Goal: Task Accomplishment & Management: Use online tool/utility

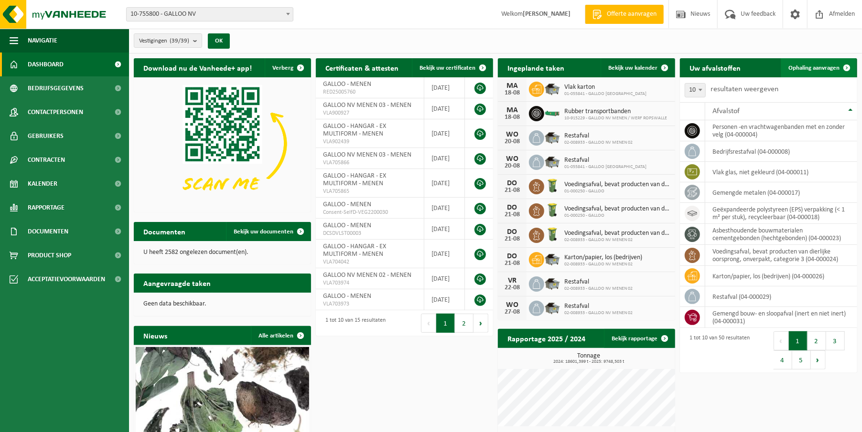
click at [813, 66] on span "Ophaling aanvragen" at bounding box center [813, 68] width 51 height 6
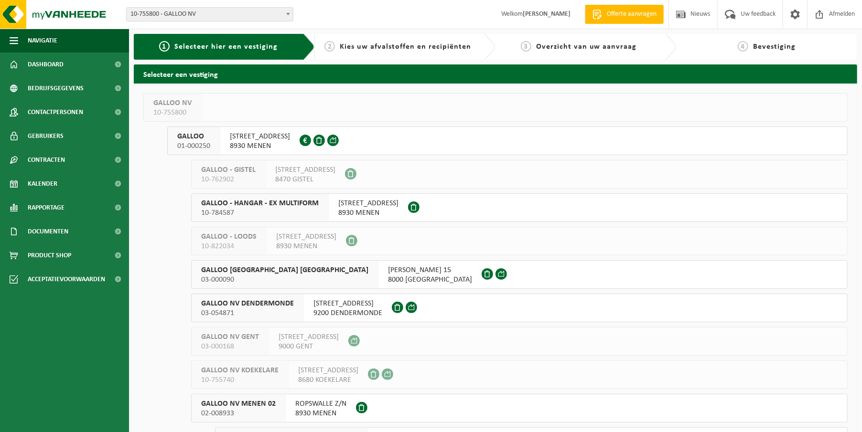
click at [186, 138] on span "GALLOO" at bounding box center [193, 137] width 33 height 10
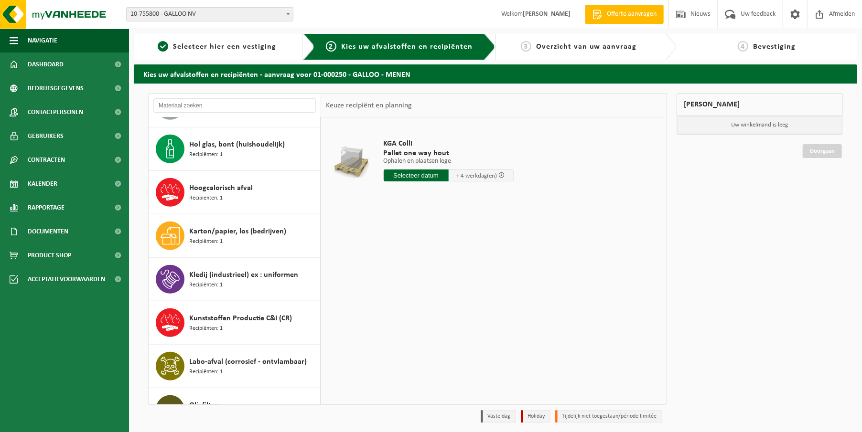
scroll to position [478, 0]
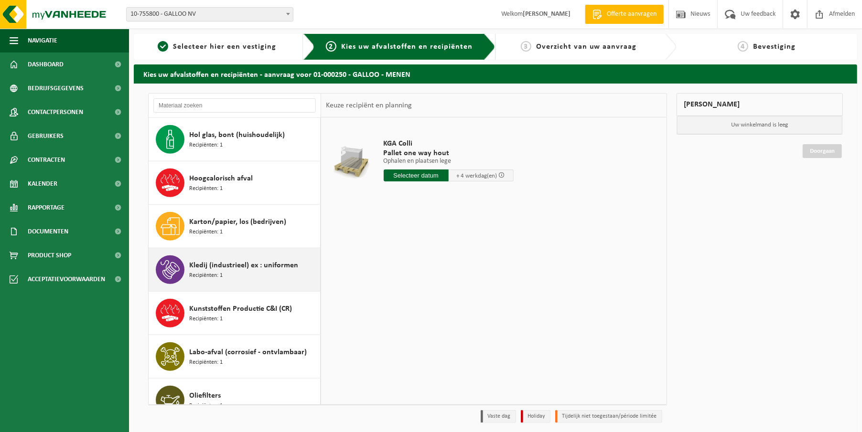
click at [193, 260] on span "Kledij (industrieel) ex : uniformen" at bounding box center [243, 265] width 109 height 11
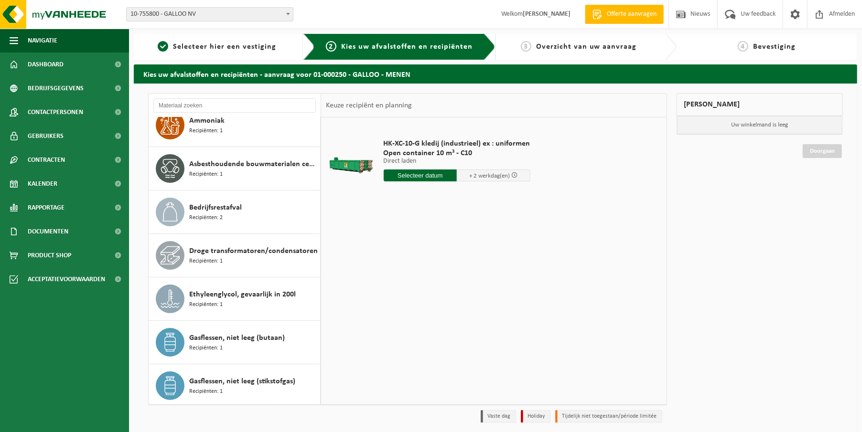
scroll to position [0, 0]
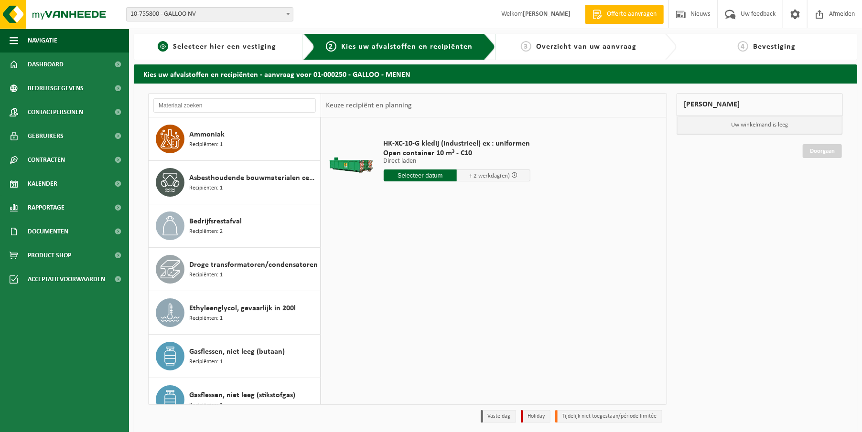
click at [222, 48] on span "Selecteer hier een vestiging" at bounding box center [224, 47] width 103 height 8
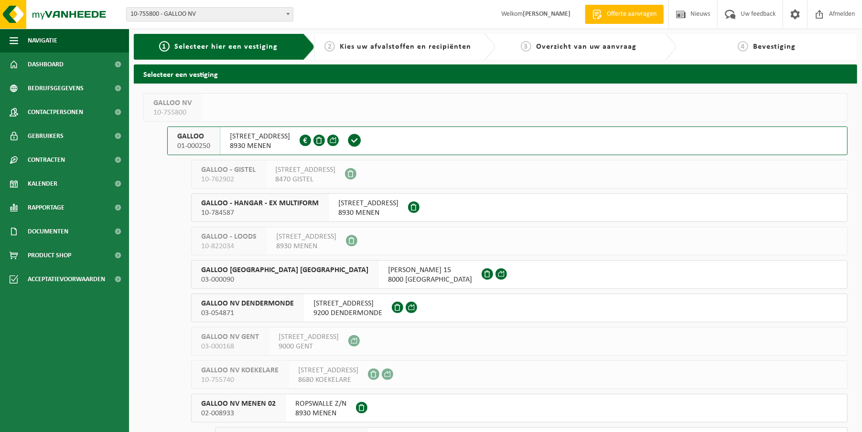
click at [335, 142] on span at bounding box center [332, 140] width 11 height 11
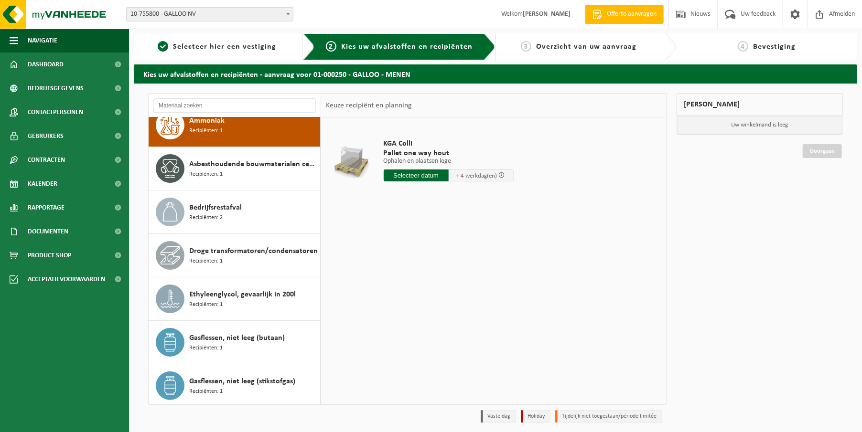
click at [38, 423] on ul "Navigatie Offerte aanvragen Nieuws Uw feedback Afmelden Dashboard Bedrijfsgegev…" at bounding box center [64, 231] width 129 height 404
click at [32, 41] on span "Navigatie" at bounding box center [43, 41] width 30 height 24
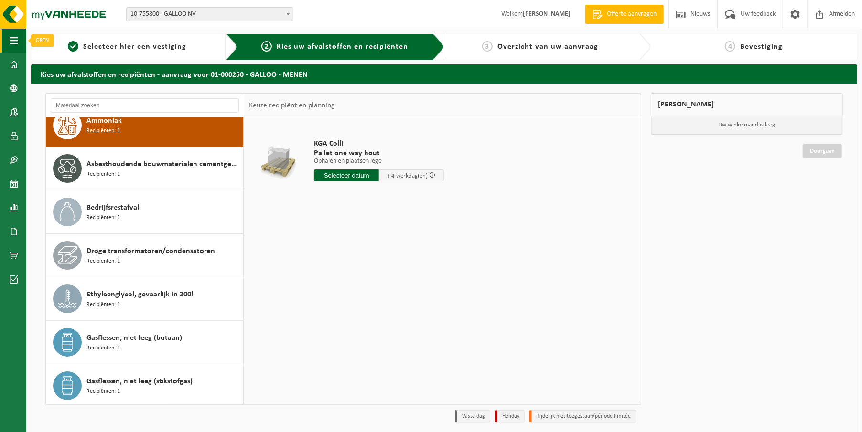
click at [10, 39] on span "button" at bounding box center [14, 41] width 9 height 24
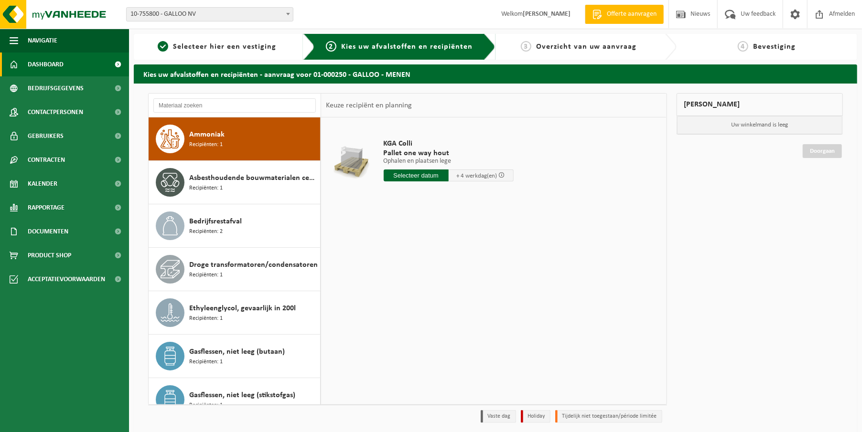
click at [49, 65] on span "Dashboard" at bounding box center [46, 65] width 36 height 24
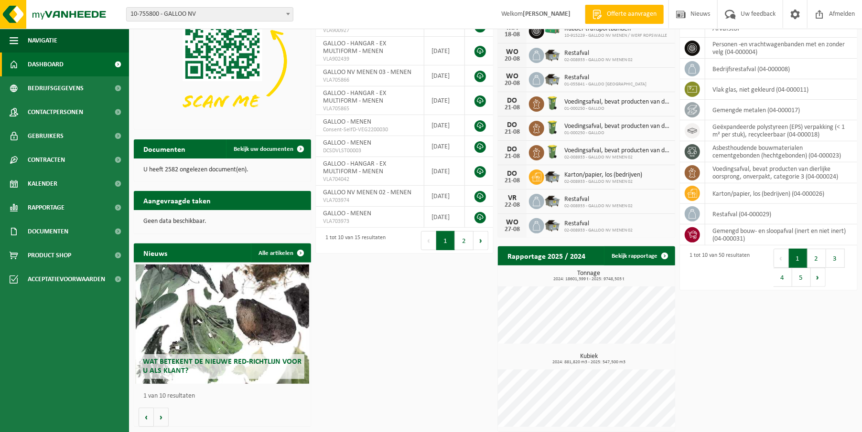
scroll to position [86, 0]
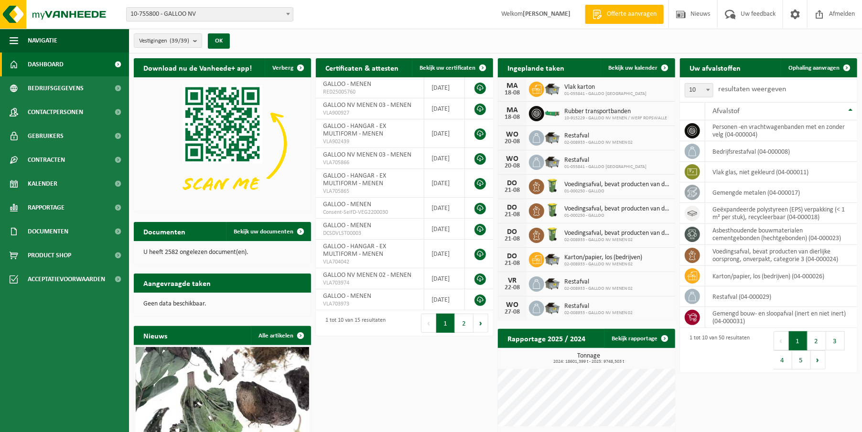
click at [46, 398] on ul "Navigatie Offerte aanvragen Nieuws Uw feedback Afmelden Dashboard Bedrijfsgegev…" at bounding box center [64, 231] width 129 height 404
click at [67, 431] on ul "Navigatie Offerte aanvragen Nieuws Uw feedback Afmelden Dashboard Bedrijfsgegev…" at bounding box center [64, 231] width 129 height 404
click at [801, 13] on span at bounding box center [795, 14] width 14 height 28
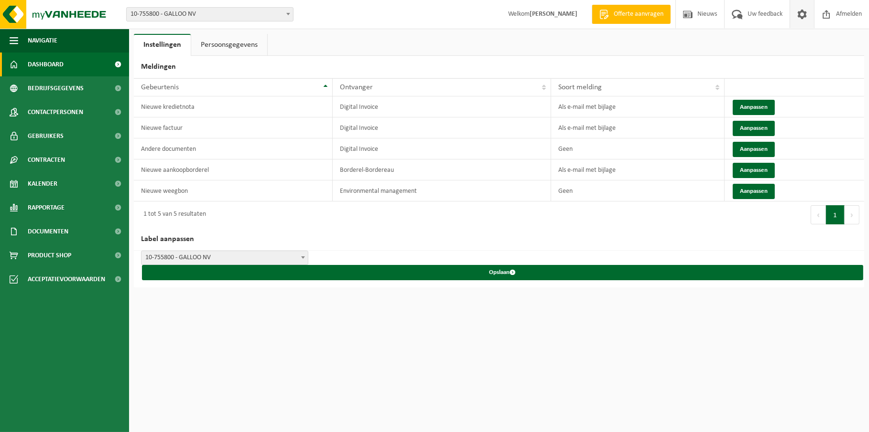
click at [64, 69] on link "Dashboard" at bounding box center [64, 65] width 129 height 24
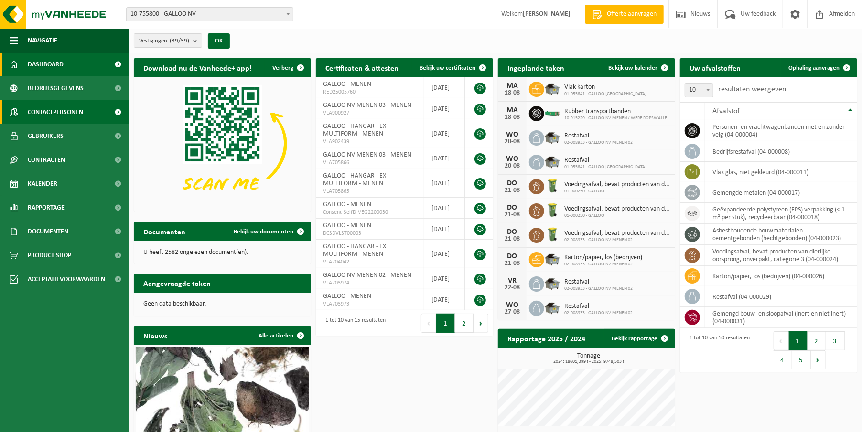
click at [59, 112] on span "Contactpersonen" at bounding box center [55, 112] width 55 height 24
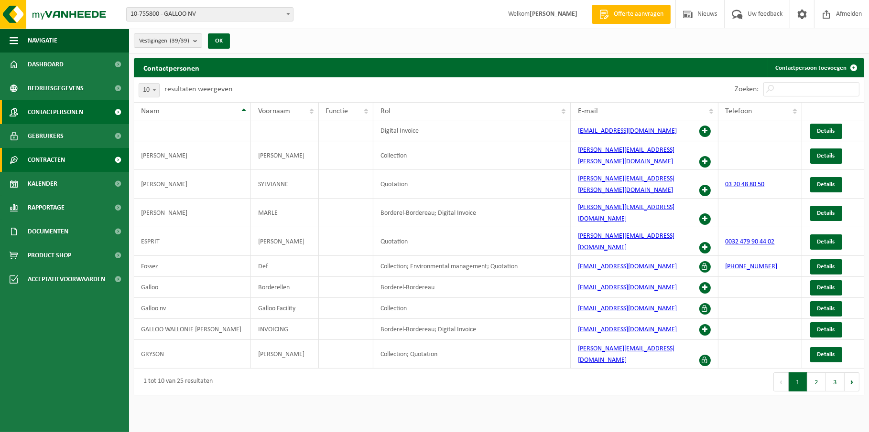
click at [58, 158] on span "Contracten" at bounding box center [46, 160] width 37 height 24
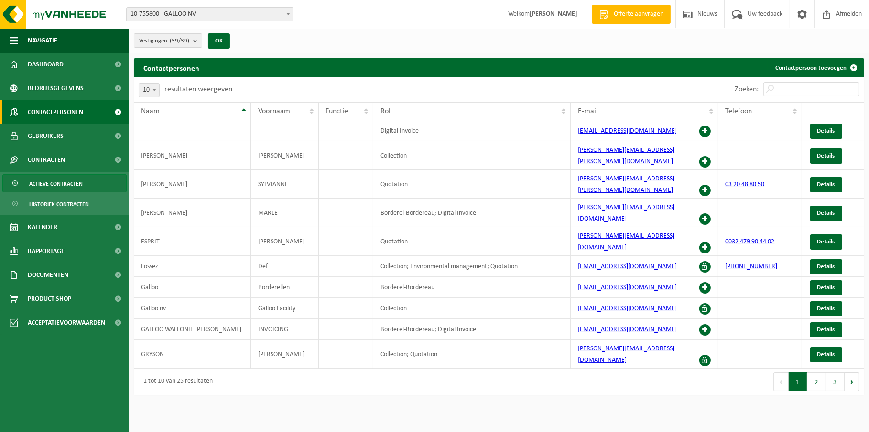
click at [67, 182] on span "Actieve contracten" at bounding box center [56, 184] width 54 height 18
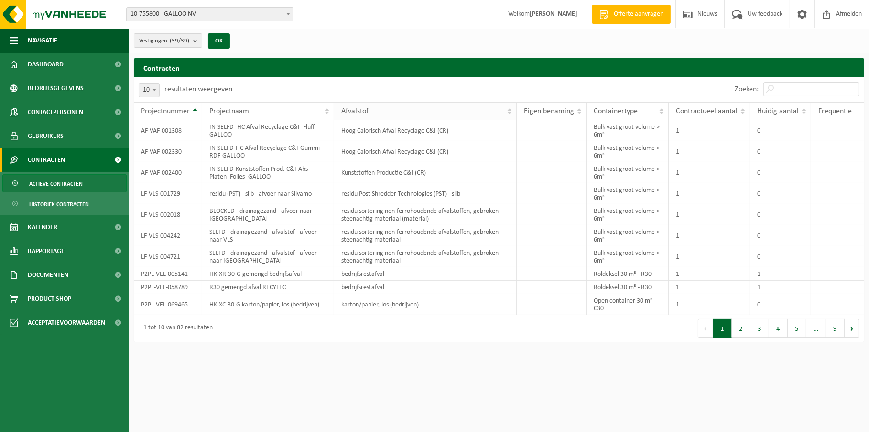
click at [510, 114] on th "Afvalstof" at bounding box center [425, 111] width 183 height 18
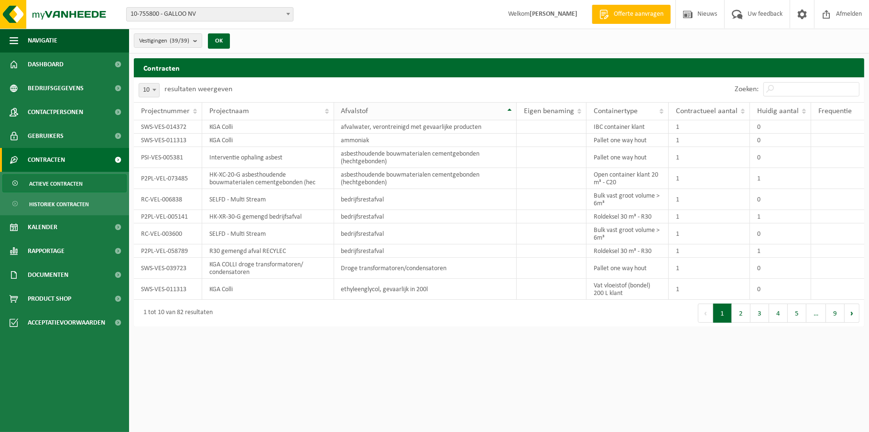
click at [431, 117] on th "Afvalstof" at bounding box center [425, 111] width 183 height 18
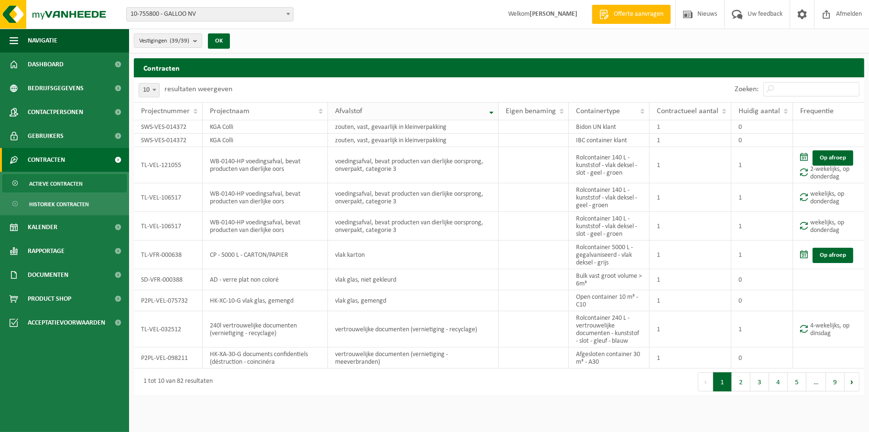
click at [413, 112] on div "Afvalstof" at bounding box center [410, 112] width 151 height 8
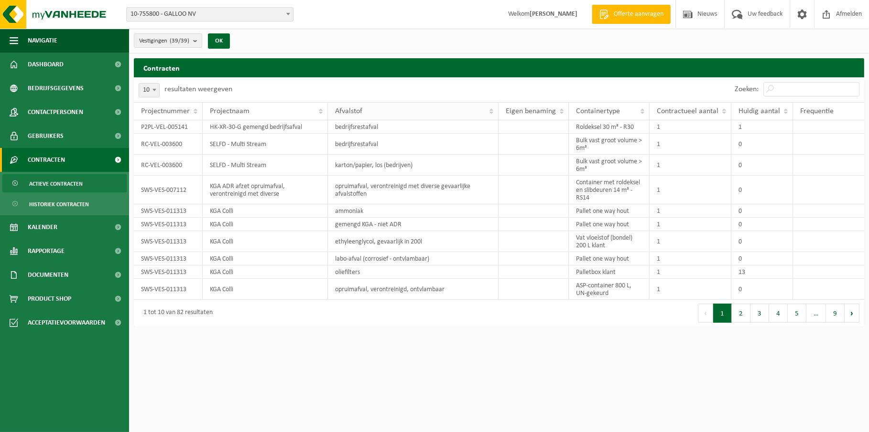
click at [385, 111] on div "Afvalstof" at bounding box center [410, 112] width 151 height 8
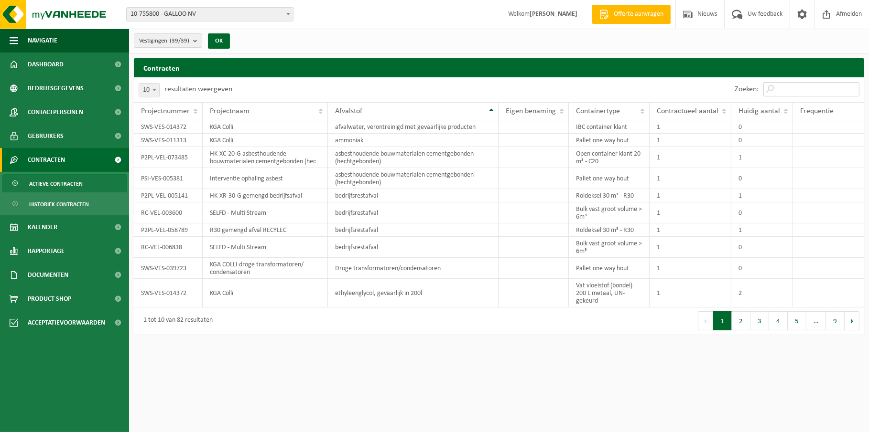
click at [791, 89] on input "Zoeken:" at bounding box center [811, 89] width 96 height 14
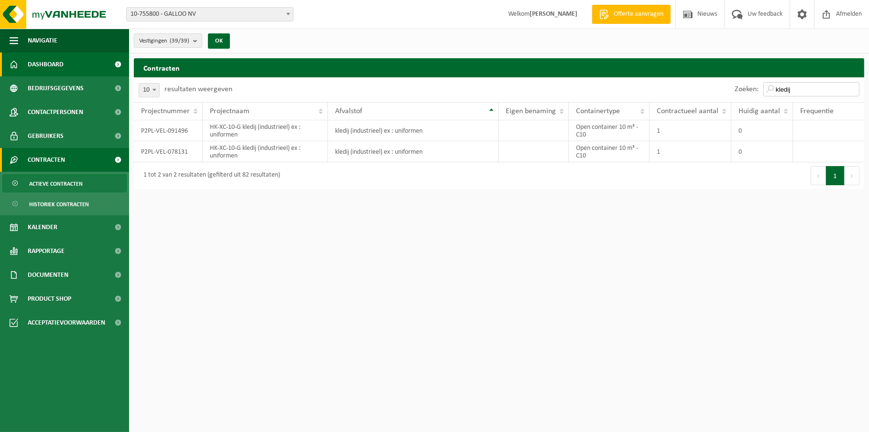
type input "kledij"
click at [54, 69] on span "Dashboard" at bounding box center [46, 65] width 36 height 24
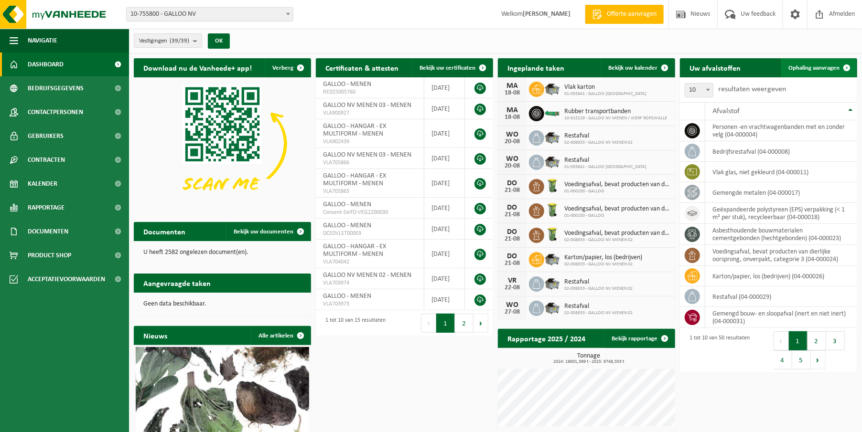
click at [813, 66] on span "Ophaling aanvragen" at bounding box center [813, 68] width 51 height 6
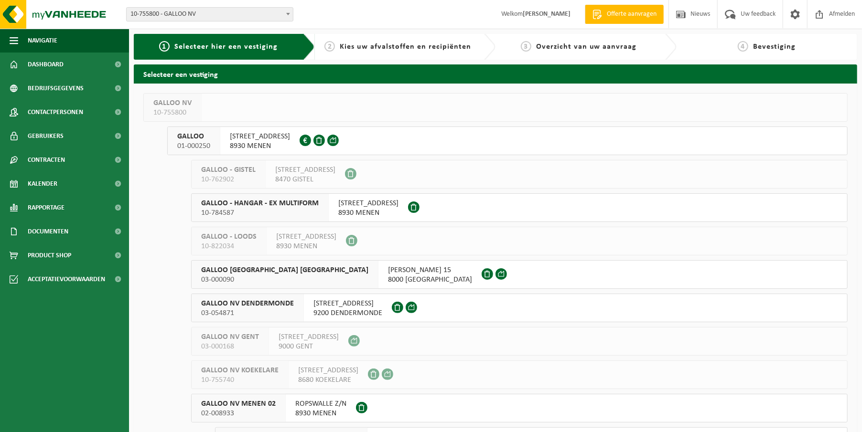
click at [196, 138] on span "GALLOO" at bounding box center [193, 137] width 33 height 10
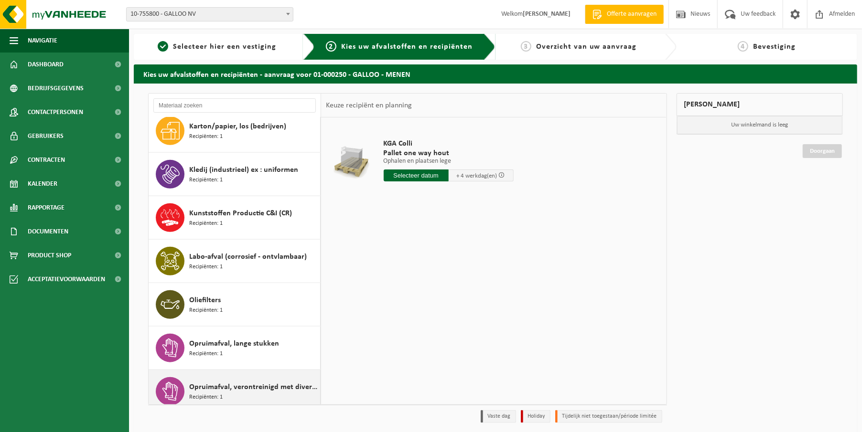
scroll to position [564, 0]
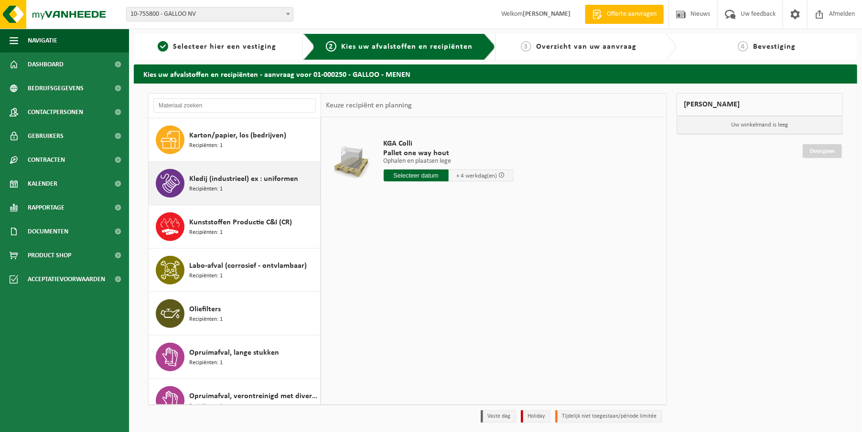
click at [187, 183] on div "Kledij (industrieel) ex : uniformen Recipiënten: 1" at bounding box center [235, 183] width 172 height 43
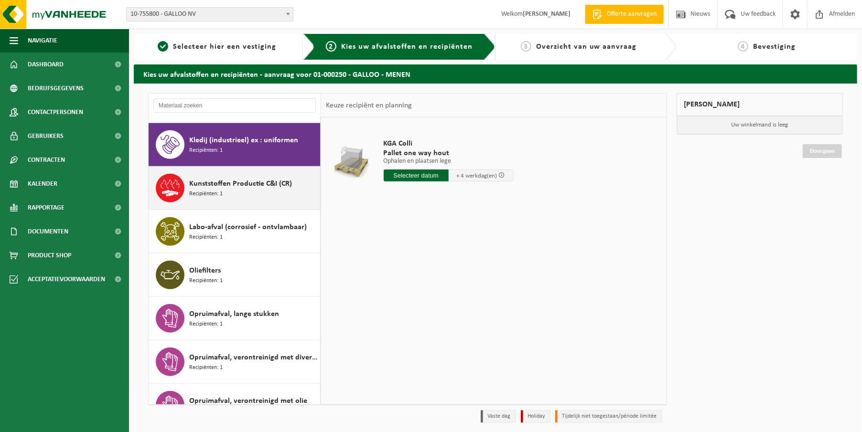
scroll to position [607, 0]
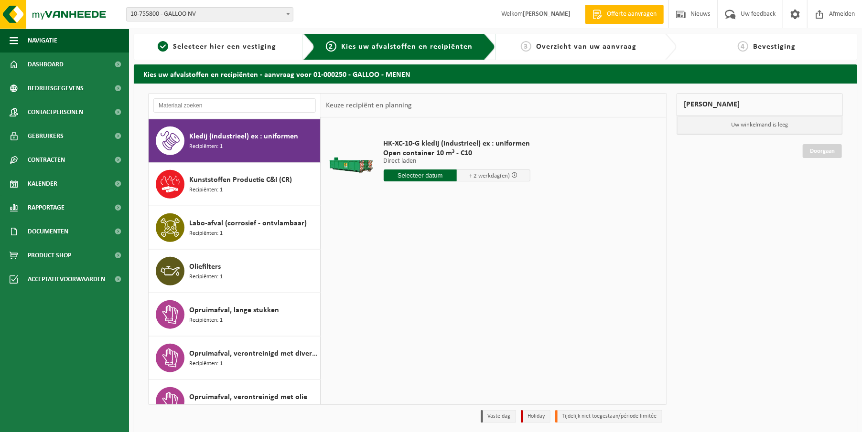
click at [416, 171] on input "text" at bounding box center [421, 176] width 74 height 12
click at [411, 276] on div "19" at bounding box center [409, 275] width 17 height 15
type input "Van 2025-08-19"
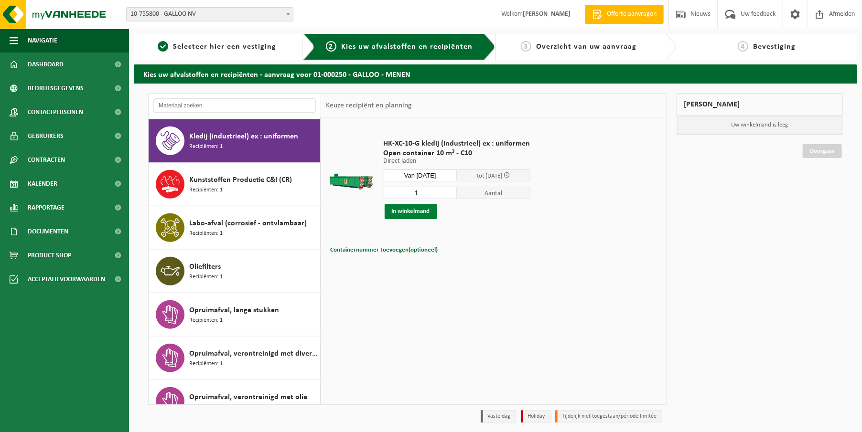
click at [416, 211] on button "In winkelmand" at bounding box center [411, 211] width 53 height 15
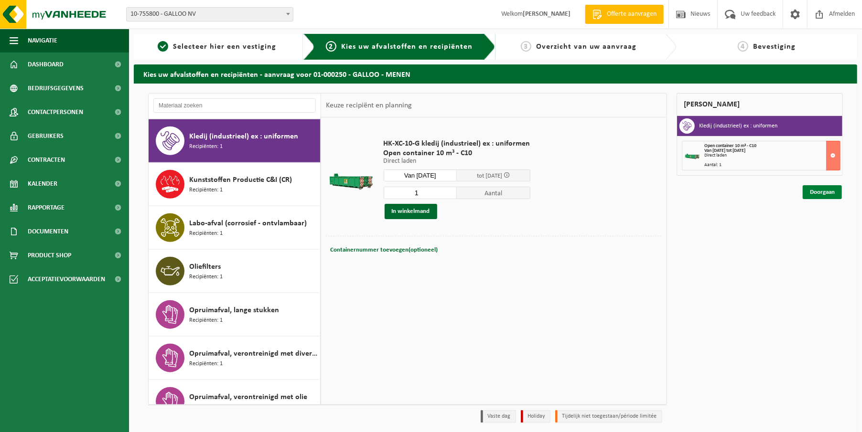
click at [815, 194] on link "Doorgaan" at bounding box center [822, 192] width 39 height 14
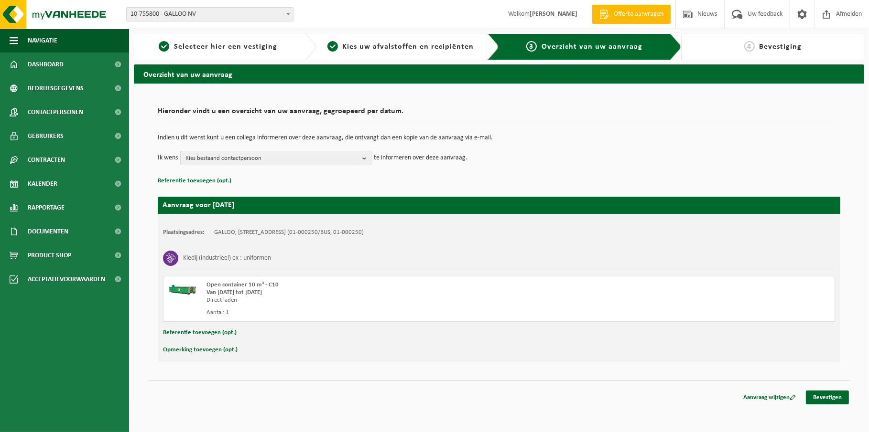
click at [364, 156] on b "button" at bounding box center [366, 157] width 9 height 13
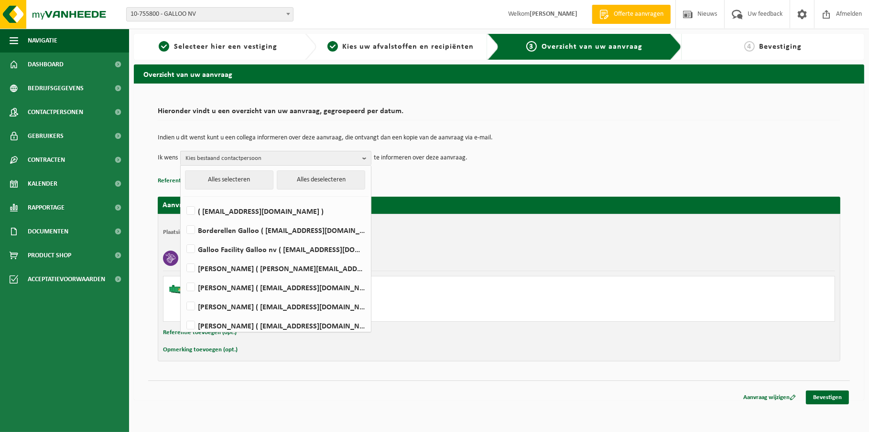
click at [529, 144] on td "Indien u dit wenst kunt u een collega informeren over deze aanvraag, die ontvan…" at bounding box center [499, 143] width 682 height 16
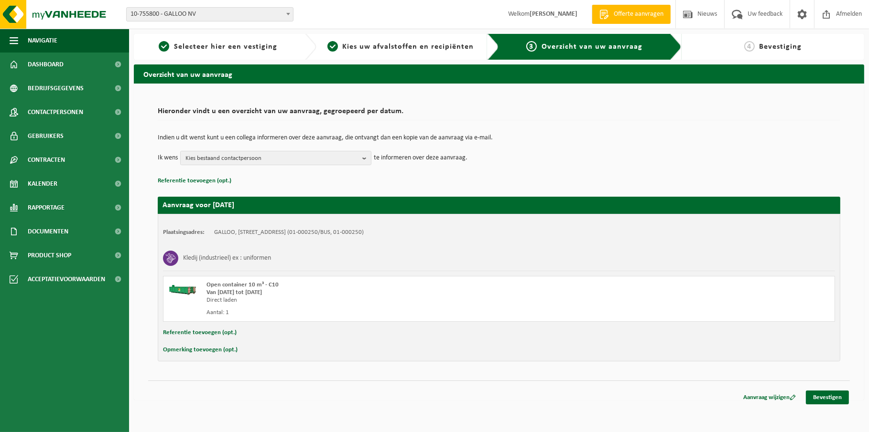
click at [197, 333] on button "Referentie toevoegen (opt.)" at bounding box center [200, 333] width 74 height 12
click at [254, 333] on input "text" at bounding box center [517, 334] width 615 height 14
type input "G"
click at [178, 178] on button "Referentie toevoegen (opt.)" at bounding box center [195, 181] width 74 height 12
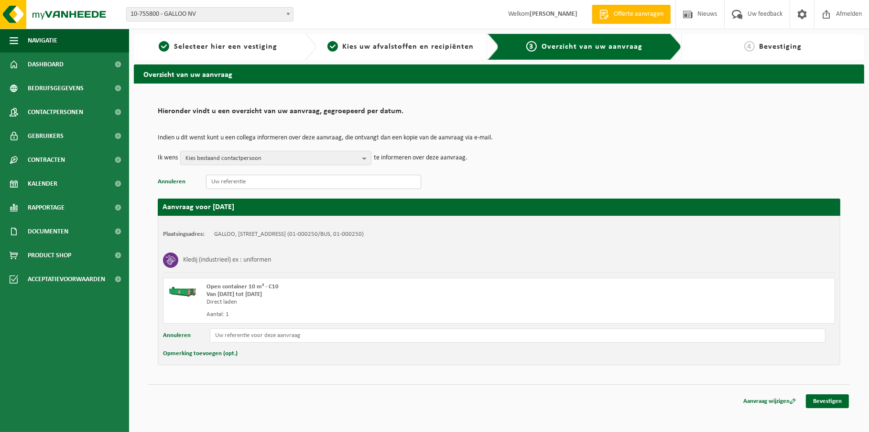
click at [230, 184] on input "text" at bounding box center [313, 182] width 215 height 14
type input "GGR-GAMEN01-SS"
click at [187, 355] on button "Opmerking toevoegen (opt.)" at bounding box center [200, 354] width 75 height 12
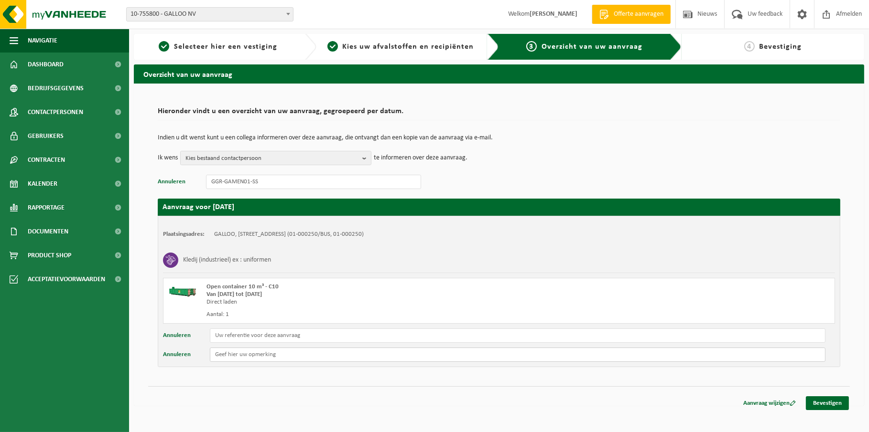
click at [237, 355] on input "text" at bounding box center [517, 355] width 615 height 14
type input "Bij aankomst vragen naar Alexis Roossens aub"
click at [825, 405] on link "Bevestigen" at bounding box center [827, 404] width 43 height 14
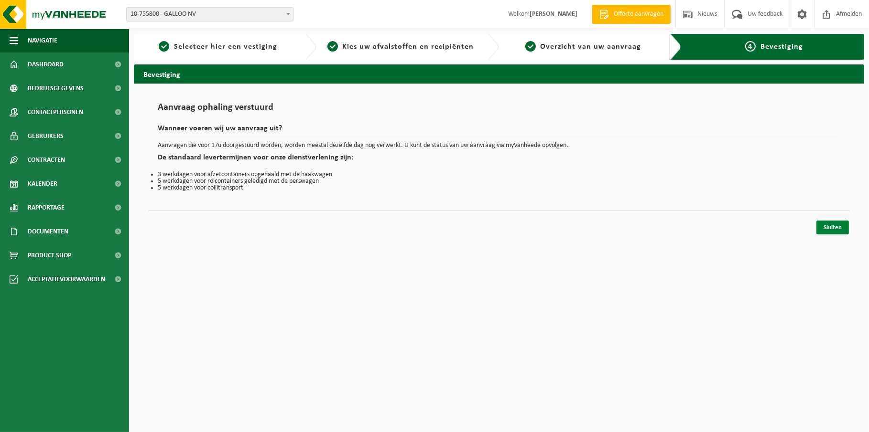
click at [830, 228] on link "Sluiten" at bounding box center [832, 228] width 32 height 14
